Goal: Find specific page/section: Find specific page/section

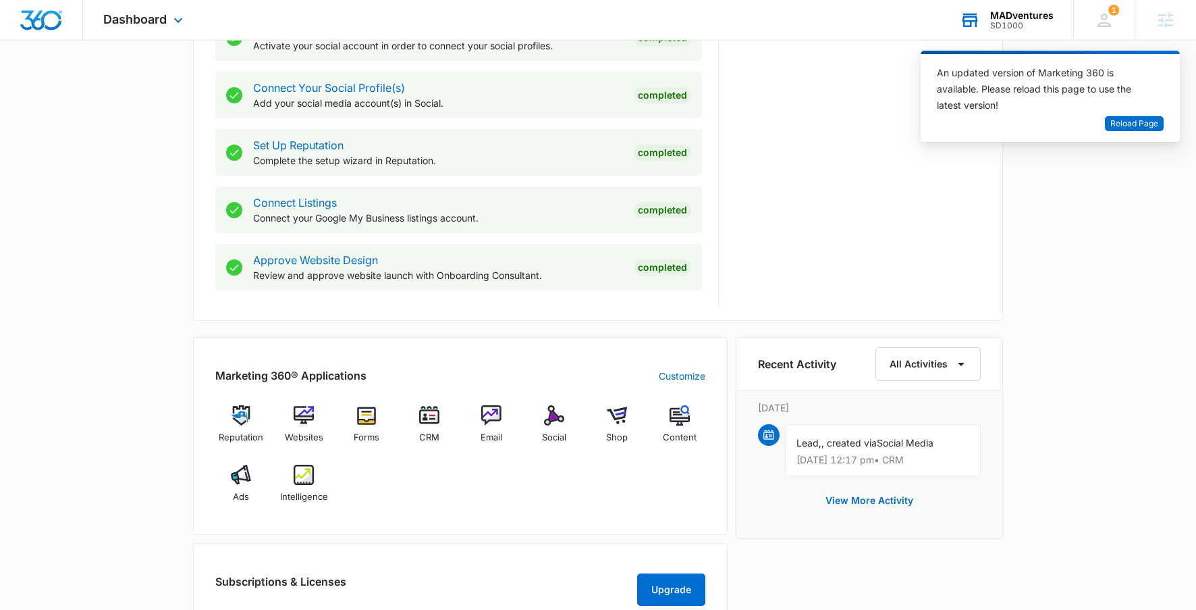
click at [984, 19] on div "MADventures SD1000 Your Accounts View All" at bounding box center [1007, 20] width 134 height 40
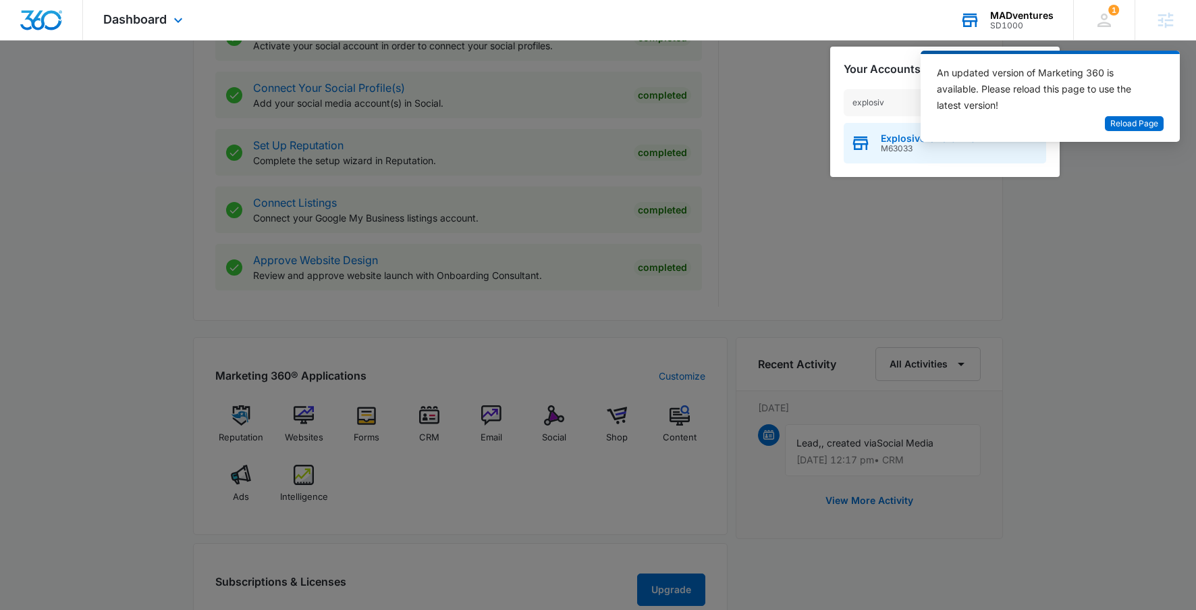
type input "explosiv"
click at [887, 140] on span "Explosive-audio l.l.c" at bounding box center [928, 138] width 95 height 11
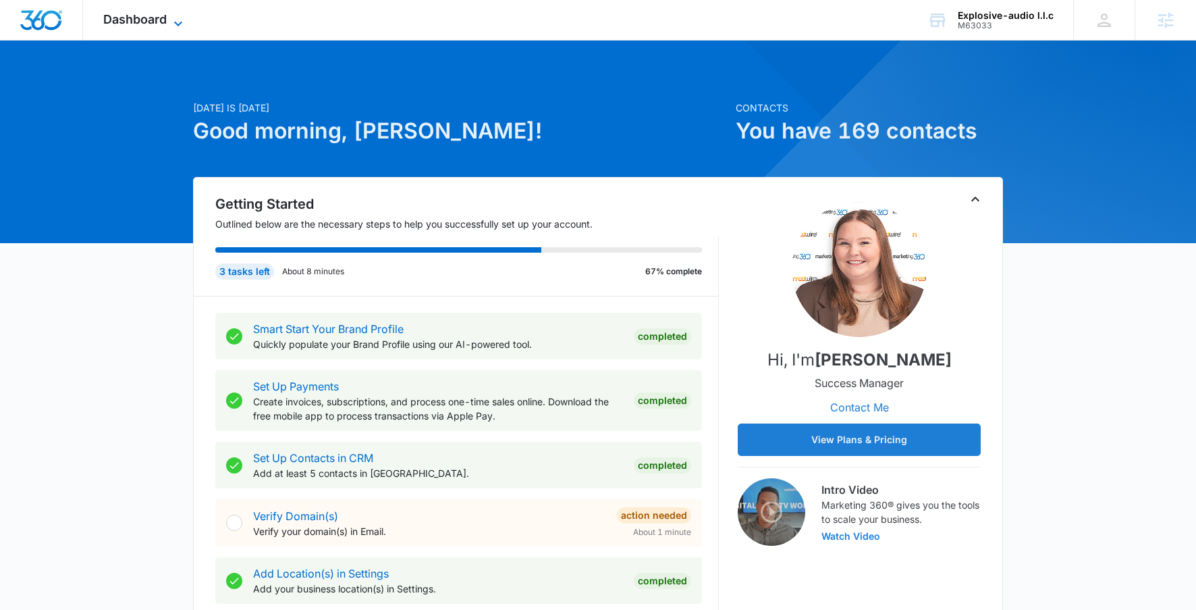
click at [138, 14] on span "Dashboard" at bounding box center [134, 19] width 63 height 14
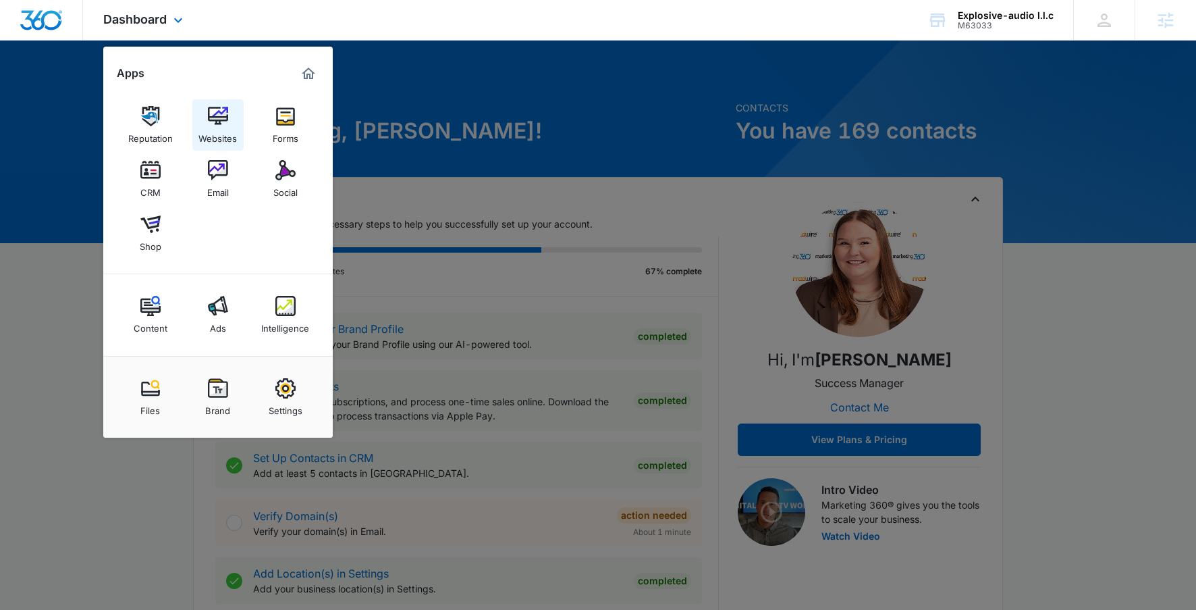
click at [219, 139] on div "Websites" at bounding box center [218, 135] width 38 height 18
